Goal: Task Accomplishment & Management: Complete application form

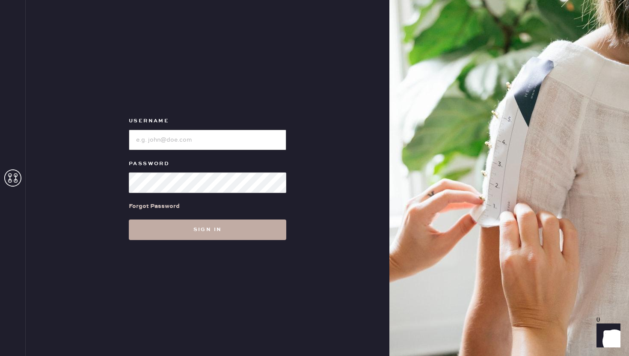
type input "reformationwilliamsburg"
click at [234, 232] on button "Sign in" at bounding box center [207, 229] width 157 height 21
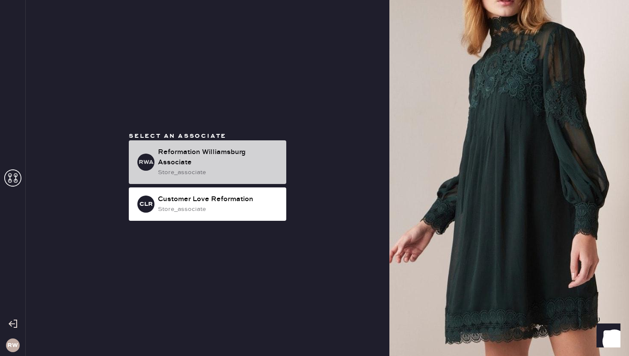
click at [198, 159] on div "Reformation Williamsburg Associate" at bounding box center [218, 157] width 121 height 21
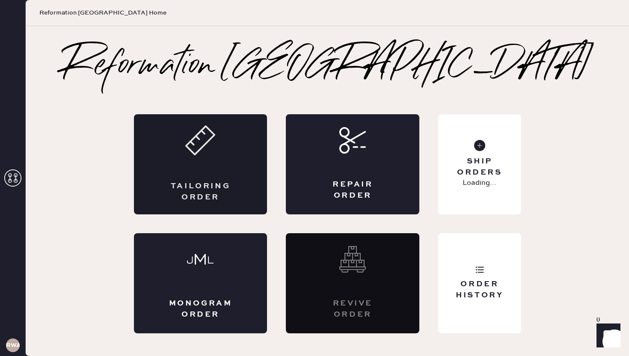
click at [216, 186] on div "Tailoring Order" at bounding box center [200, 191] width 65 height 21
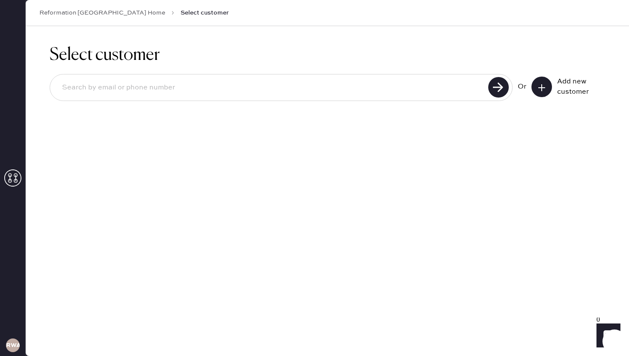
click at [546, 99] on div "Or Add new customer" at bounding box center [327, 87] width 555 height 27
click at [541, 86] on use at bounding box center [541, 87] width 7 height 7
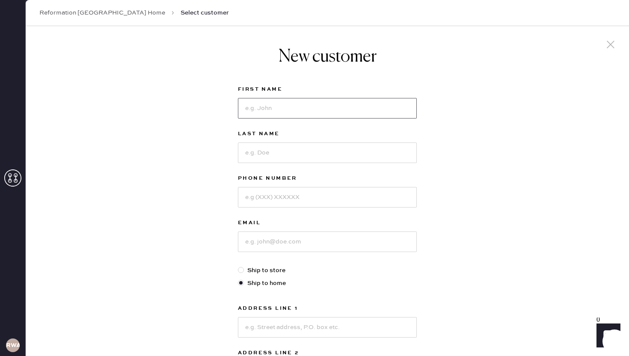
click at [361, 100] on input at bounding box center [327, 108] width 179 height 21
click at [357, 106] on input at bounding box center [327, 108] width 179 height 21
type input "[PERSON_NAME]"
type input "Blossom"
type input "5617157457"
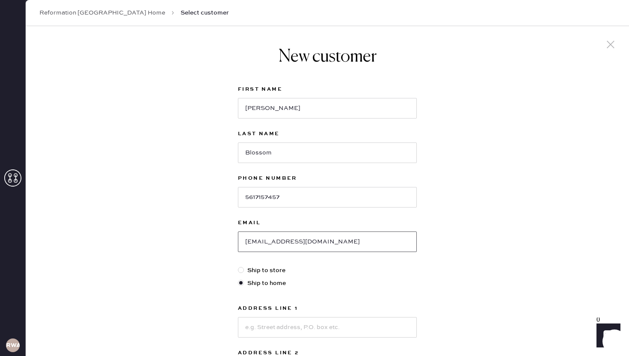
type input "[EMAIL_ADDRESS][DOMAIN_NAME]"
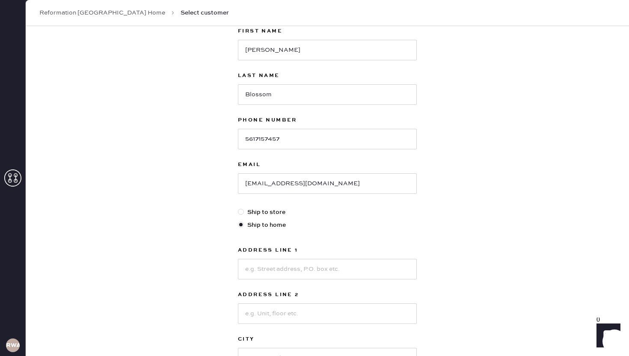
scroll to position [59, 0]
click at [352, 264] on input at bounding box center [327, 268] width 179 height 21
type input "[STREET_ADDRESS]"
type input "8C"
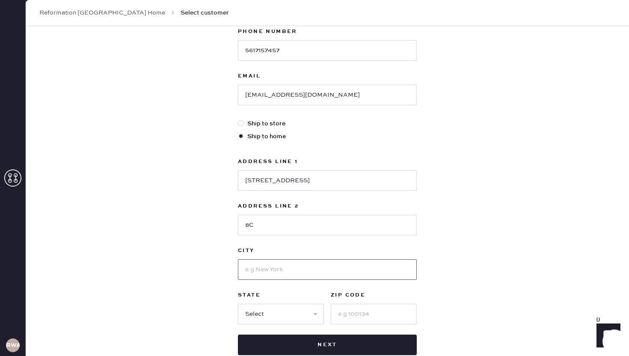
scroll to position [147, 0]
type input "[GEOGRAPHIC_DATA]"
click at [319, 311] on select "Select AK AL AR AZ CA CO CT [GEOGRAPHIC_DATA] DE FL [GEOGRAPHIC_DATA] HI [GEOGR…" at bounding box center [281, 313] width 86 height 21
select select "NY"
click at [238, 303] on select "Select AK AL AR AZ CA CO CT [GEOGRAPHIC_DATA] DE FL [GEOGRAPHIC_DATA] HI [GEOGR…" at bounding box center [281, 313] width 86 height 21
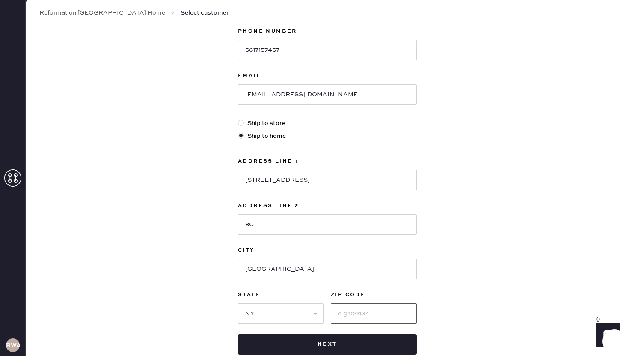
click at [353, 312] on input at bounding box center [374, 313] width 86 height 21
type input "11211"
click at [440, 263] on div "New customer First Name [PERSON_NAME] Last Name Blossom Phone Number [PHONE_NUM…" at bounding box center [327, 144] width 603 height 530
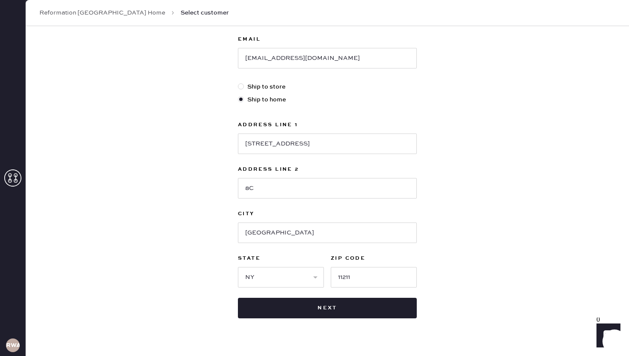
scroll to position [189, 0]
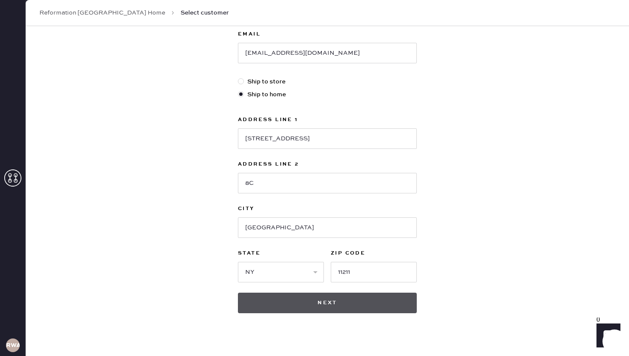
click at [320, 304] on button "Next" at bounding box center [327, 303] width 179 height 21
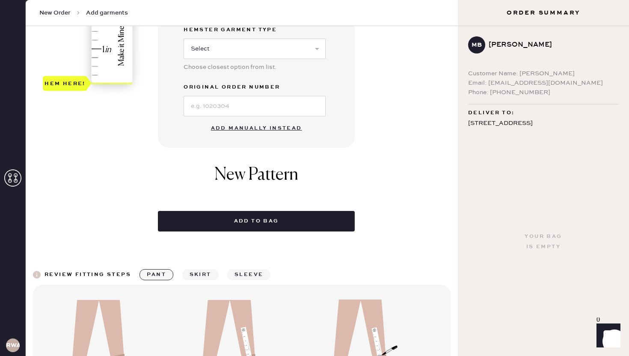
scroll to position [342, 0]
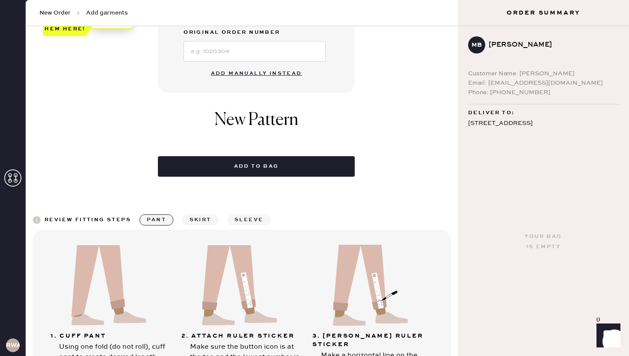
click at [252, 74] on button "Add manually instead" at bounding box center [256, 73] width 101 height 17
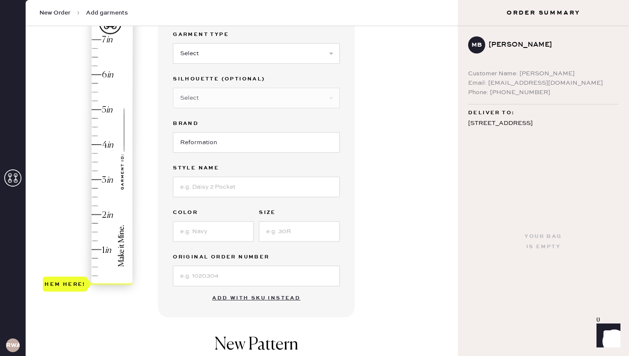
scroll to position [0, 0]
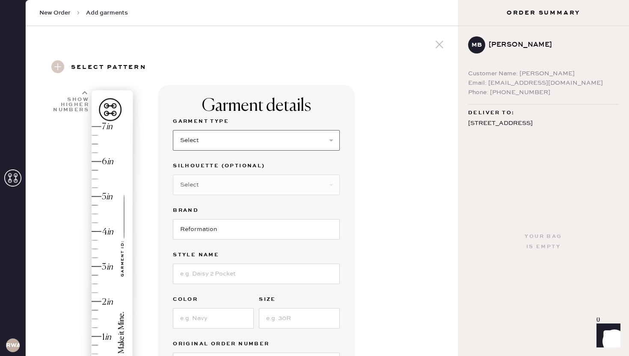
click at [219, 142] on select "Select Basic Skirt Jeans Leggings Pants Shorts Basic Sleeved Dress Basic Sleeve…" at bounding box center [256, 140] width 167 height 21
select select "4"
click at [173, 130] on select "Select Basic Skirt Jeans Leggings Pants Shorts Basic Sleeved Dress Basic Sleeve…" at bounding box center [256, 140] width 167 height 21
click at [213, 187] on select "Select Joggers Shorts Cropped Flare Boot Cut Straight Skinny Other" at bounding box center [256, 184] width 167 height 21
select select "11"
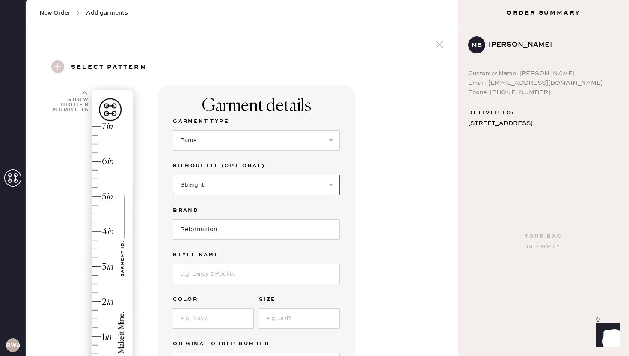
click at [173, 174] on select "Select Joggers Shorts Cropped Flare Boot Cut Straight Skinny Other" at bounding box center [256, 184] width 167 height 21
click at [197, 280] on input at bounding box center [256, 273] width 167 height 21
type input "[DEMOGRAPHIC_DATA] Low Rise"
click at [178, 318] on input at bounding box center [213, 318] width 81 height 21
drag, startPoint x: 178, startPoint y: 318, endPoint x: 176, endPoint y: 309, distance: 8.7
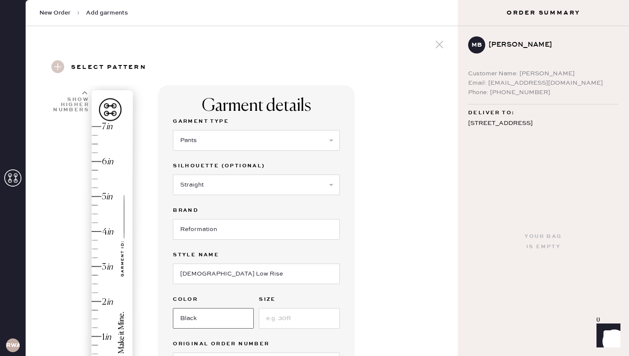
click at [178, 317] on input "Black" at bounding box center [213, 318] width 81 height 21
type input "Black"
click at [184, 272] on input "[DEMOGRAPHIC_DATA] Low Rise" at bounding box center [256, 273] width 167 height 21
click at [186, 273] on input "[DEMOGRAPHIC_DATA] Low Rise" at bounding box center [256, 273] width 167 height 21
type input "Vida Low Rise"
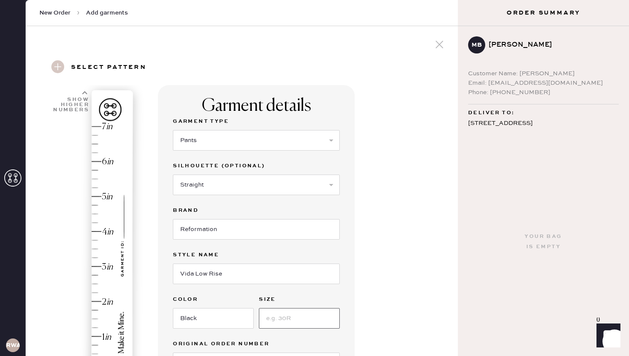
click at [288, 321] on input at bounding box center [299, 318] width 81 height 21
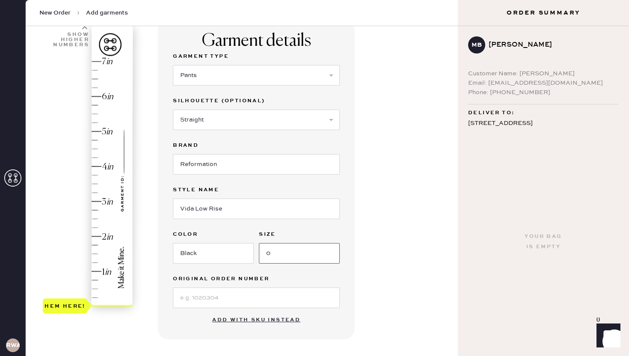
scroll to position [89, 0]
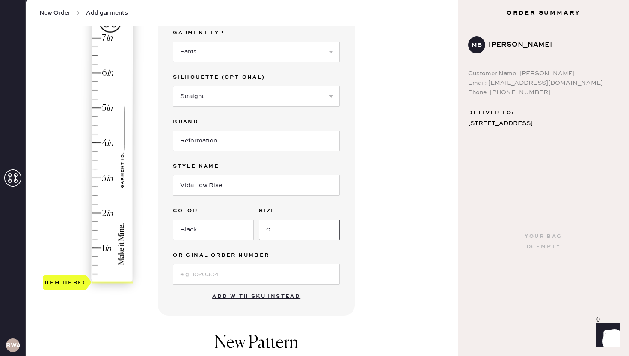
type input "0"
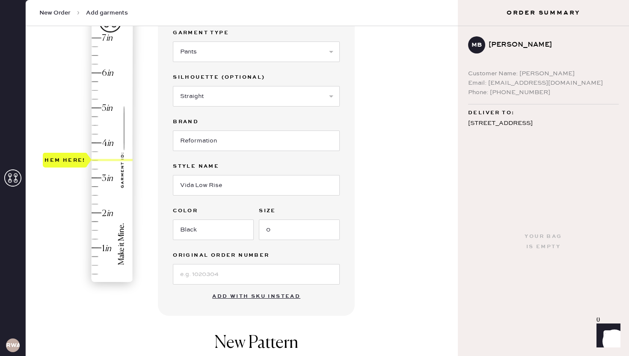
click at [93, 161] on div "Hem here!" at bounding box center [88, 160] width 91 height 252
click at [92, 165] on div "Hem here!" at bounding box center [88, 160] width 91 height 252
type input "3.5"
click at [92, 163] on div "Hem here!" at bounding box center [88, 160] width 91 height 252
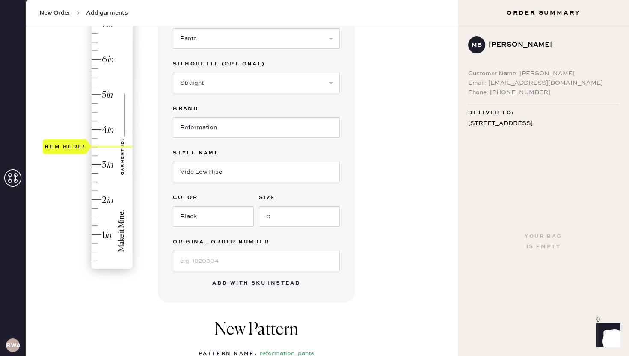
scroll to position [103, 0]
click at [188, 260] on input at bounding box center [256, 260] width 167 height 21
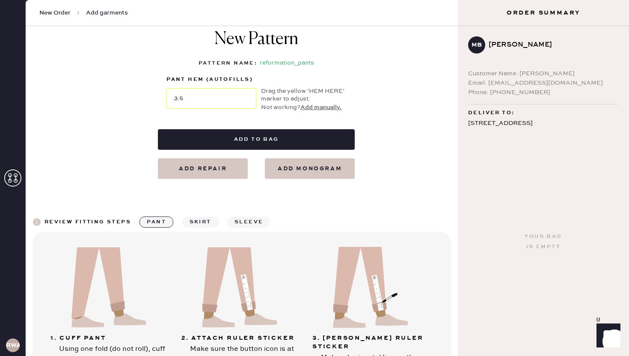
scroll to position [408, 0]
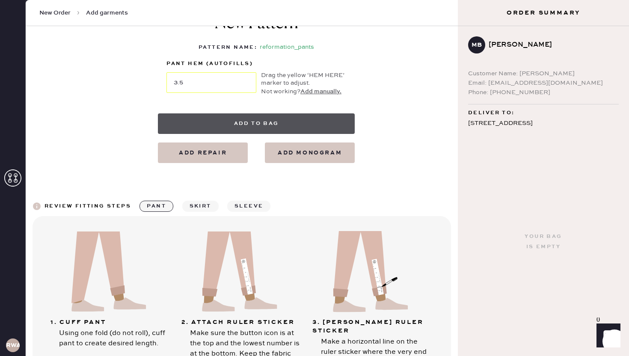
type input "S30206273"
click at [219, 130] on button "Add to bag" at bounding box center [256, 123] width 197 height 21
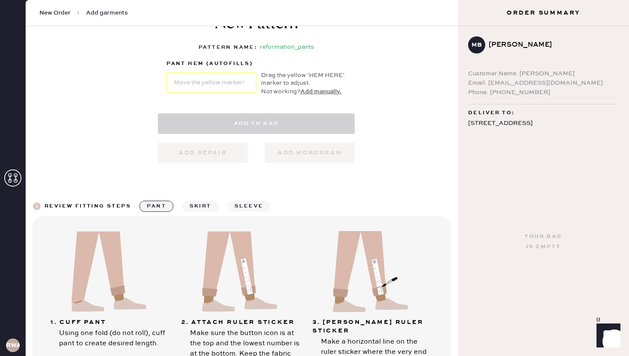
select select "4"
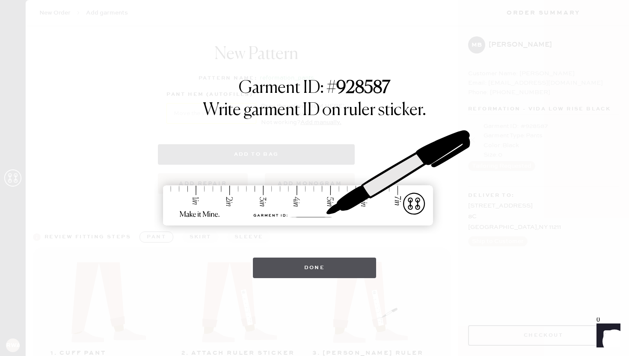
click at [263, 272] on button "Done" at bounding box center [315, 267] width 124 height 21
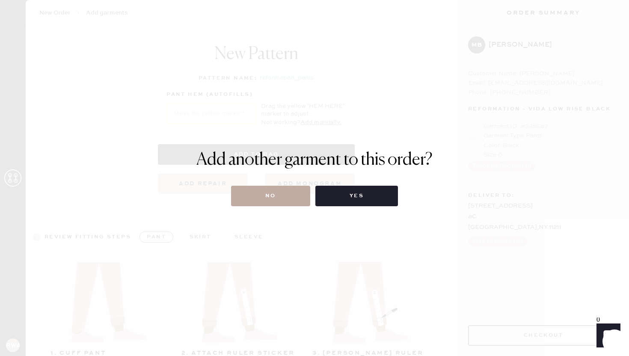
click at [277, 191] on button "No" at bounding box center [270, 196] width 79 height 21
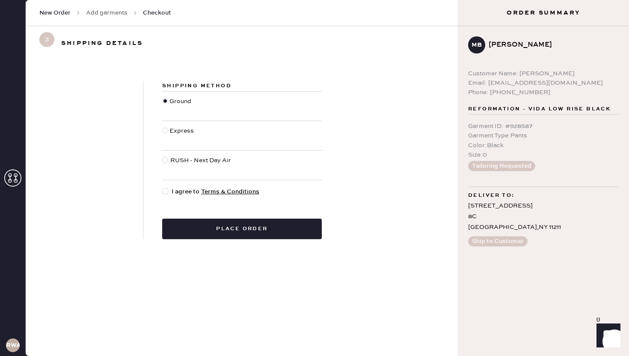
click at [165, 184] on div "Shipping Method Ground Express RUSH - Next Day Air I agree to Terms & Condition…" at bounding box center [241, 160] width 197 height 158
click at [166, 190] on div at bounding box center [165, 191] width 6 height 6
click at [163, 187] on input "I agree to Terms & Conditions" at bounding box center [162, 187] width 0 height 0
checkbox input "true"
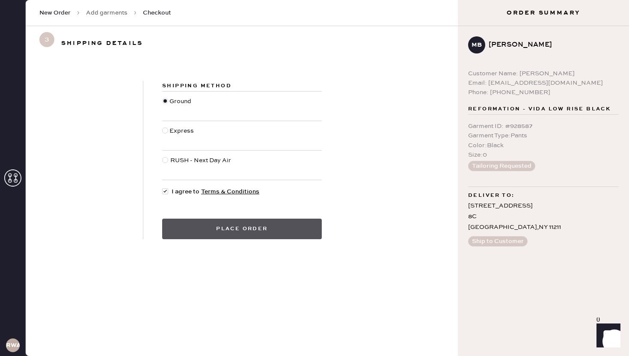
click at [188, 220] on button "Place order" at bounding box center [242, 229] width 160 height 21
